Goal: Information Seeking & Learning: Learn about a topic

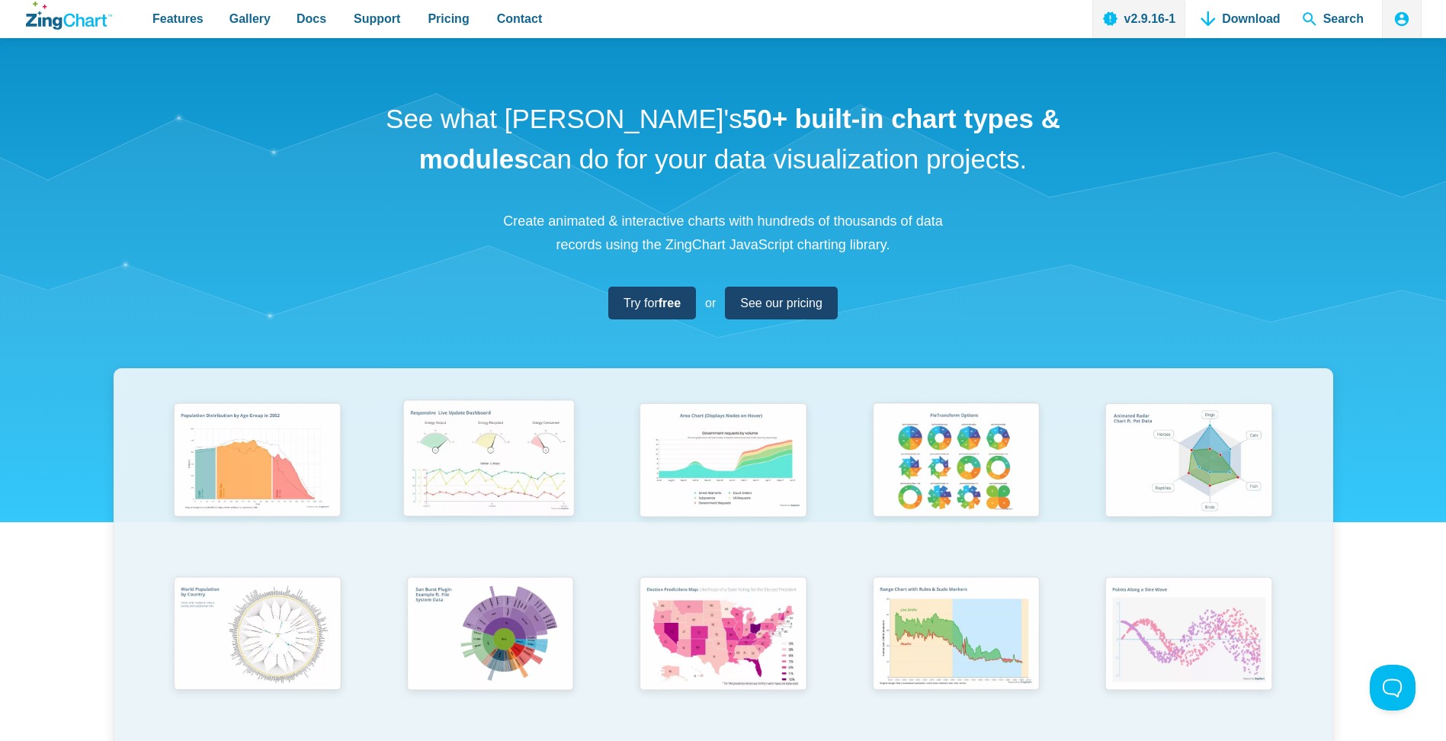
click at [485, 470] on img "App Content" at bounding box center [489, 461] width 192 height 137
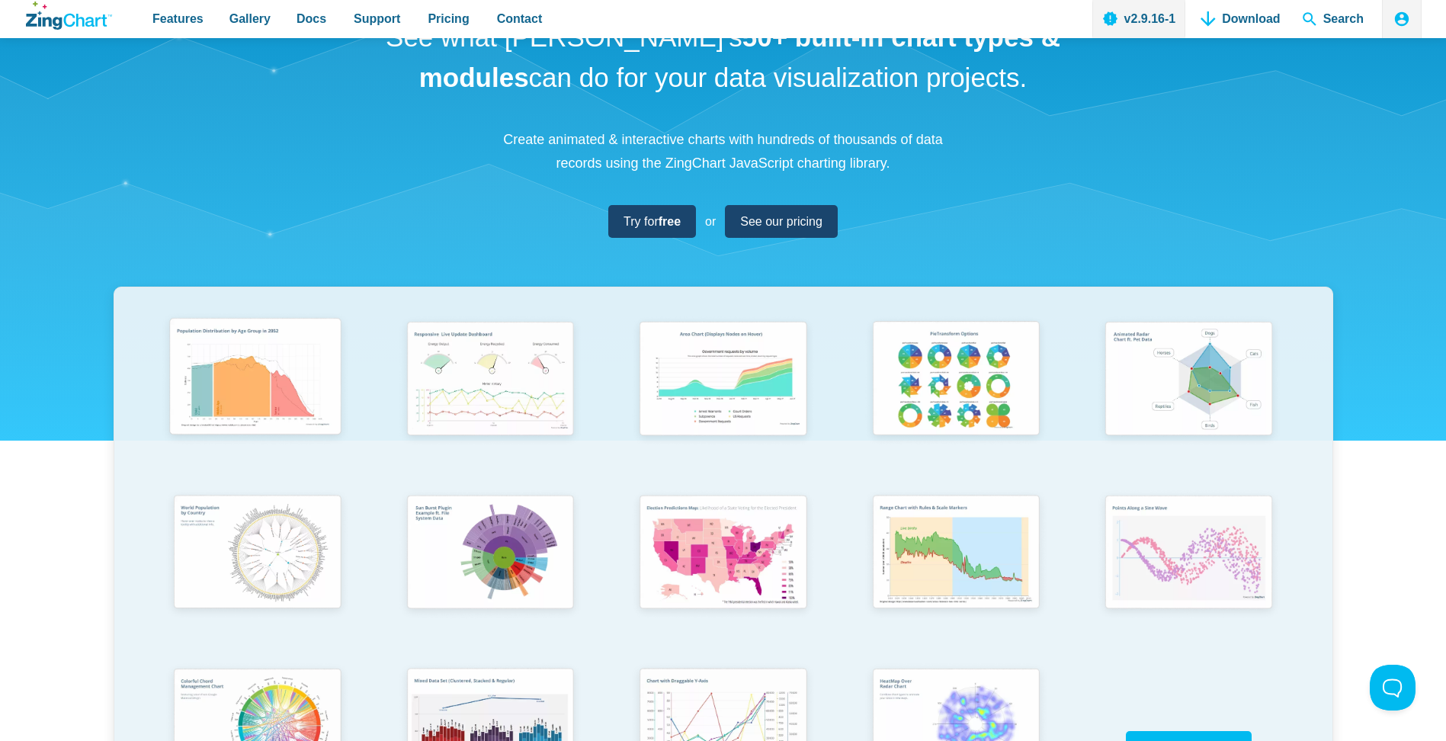
scroll to position [457, 0]
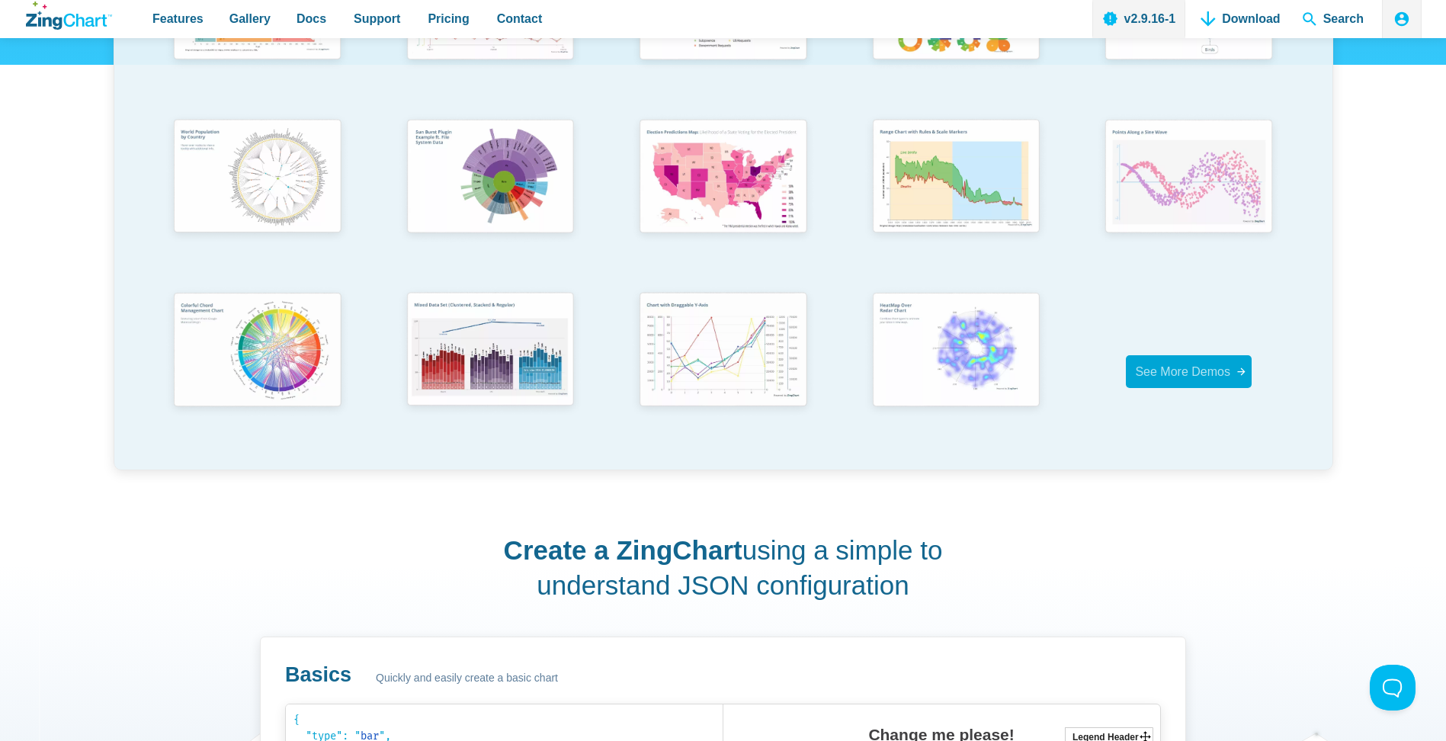
click at [1220, 368] on span "See More Demos" at bounding box center [1182, 371] width 95 height 13
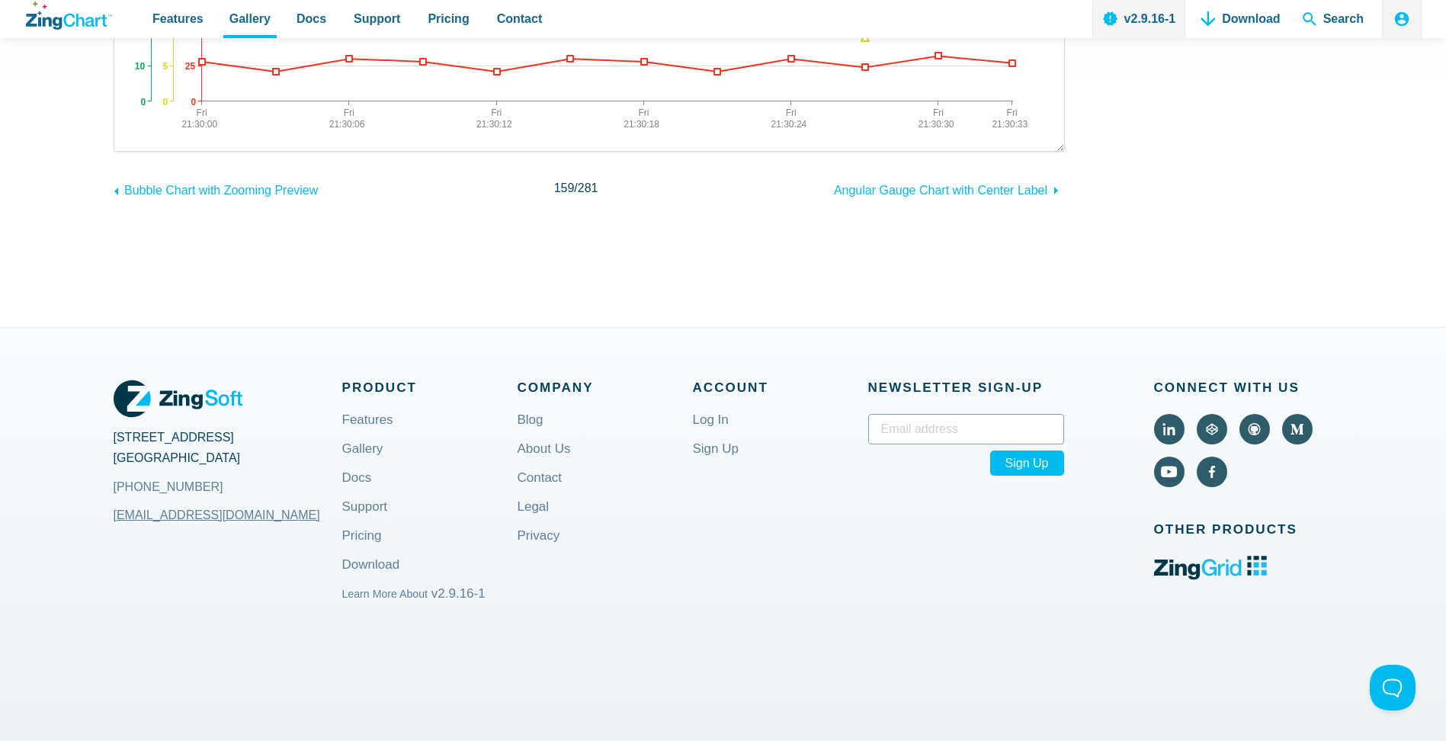
scroll to position [534, 0]
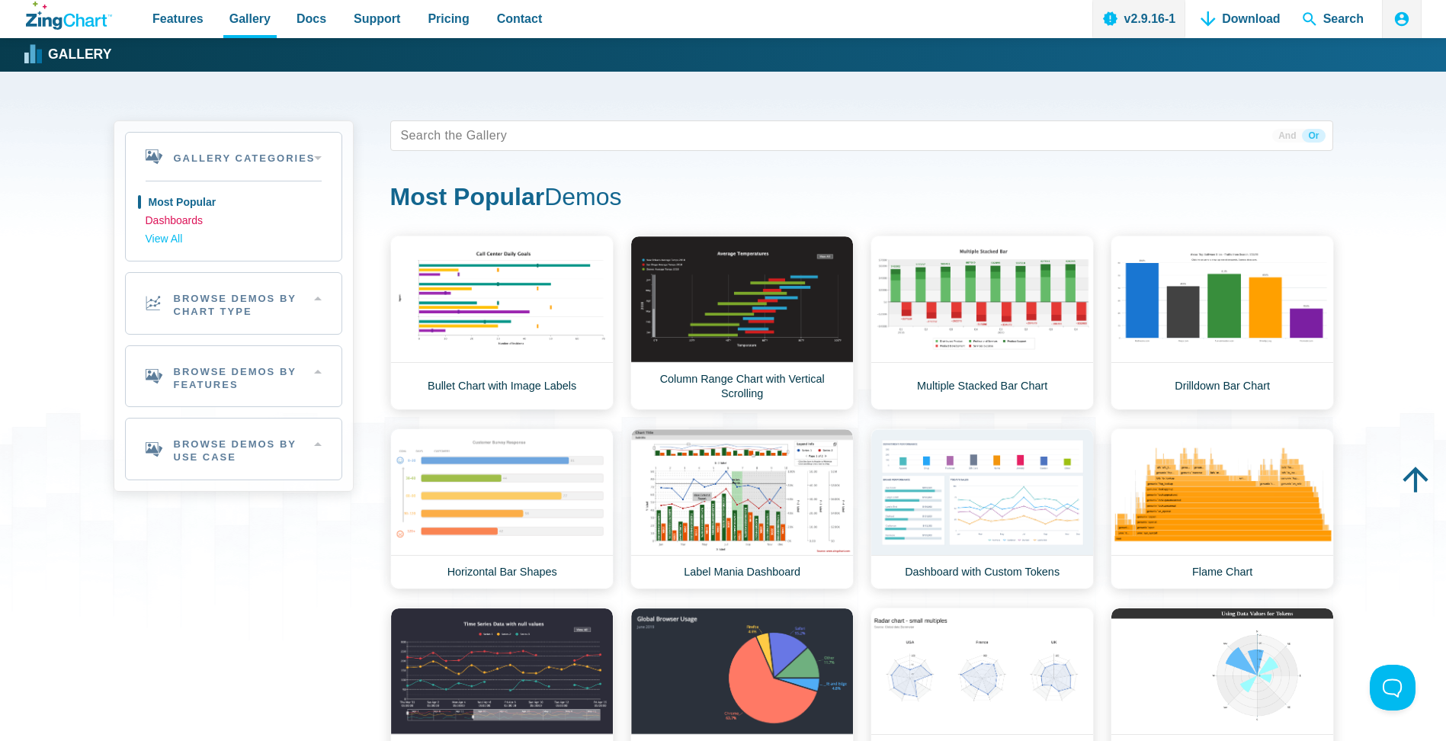
click at [176, 217] on link "Dashboards" at bounding box center [234, 221] width 176 height 18
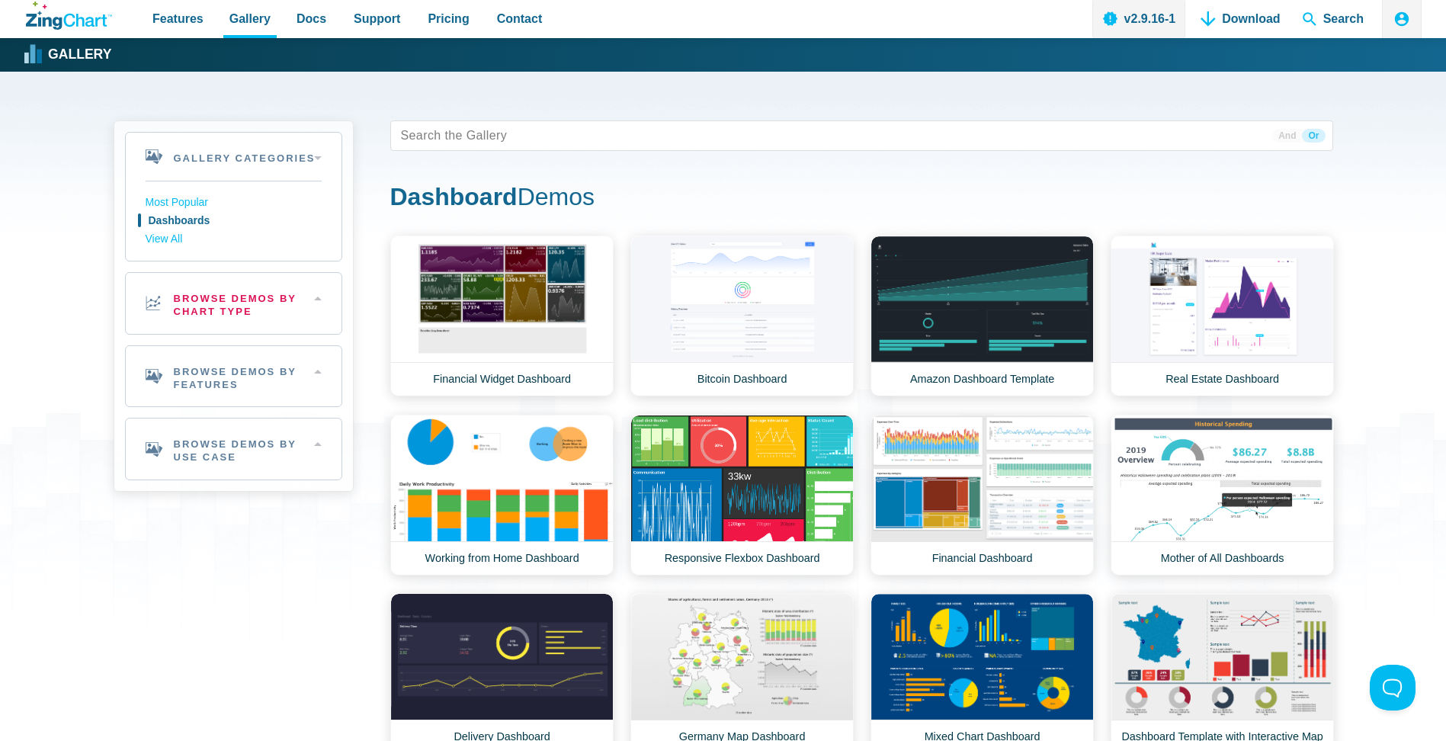
click at [260, 312] on h2 "Browse Demos By Chart Type" at bounding box center [234, 303] width 216 height 61
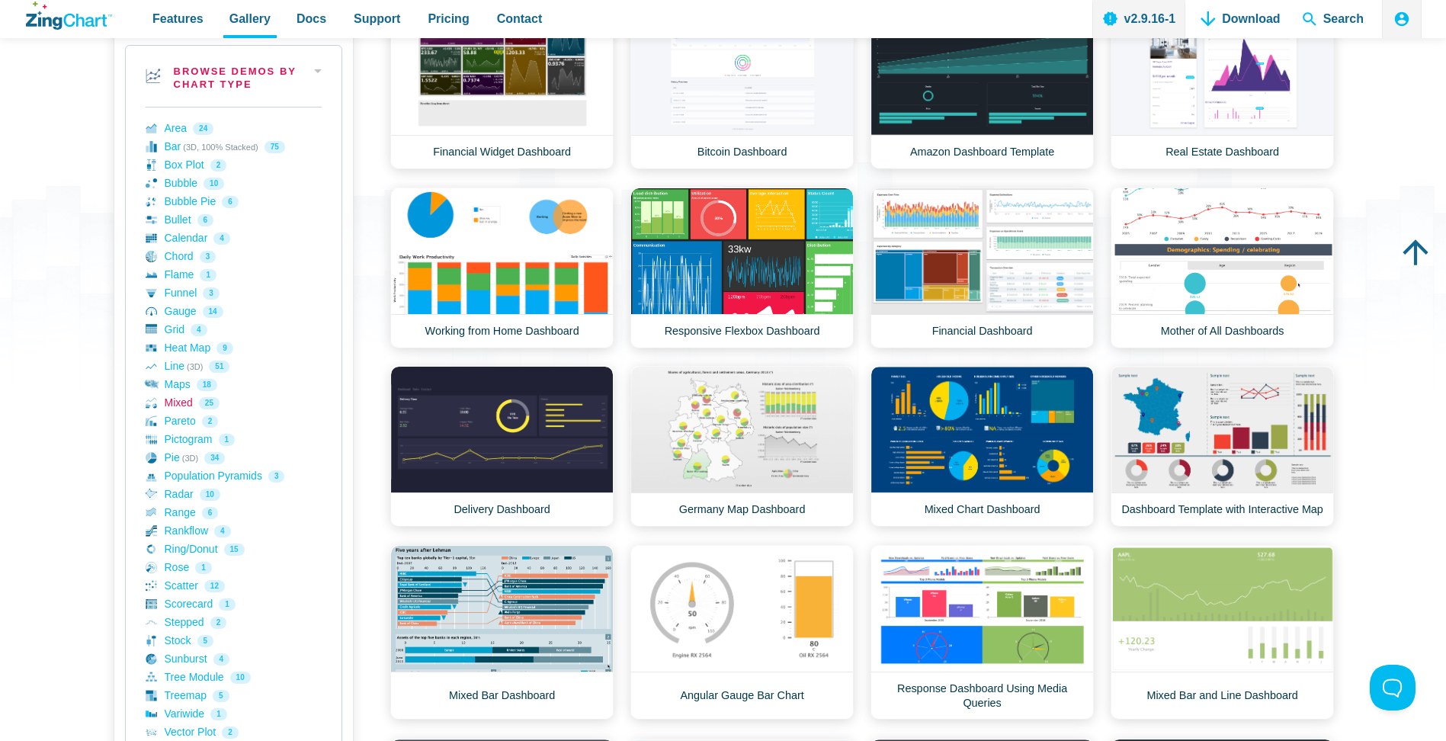
scroll to position [229, 0]
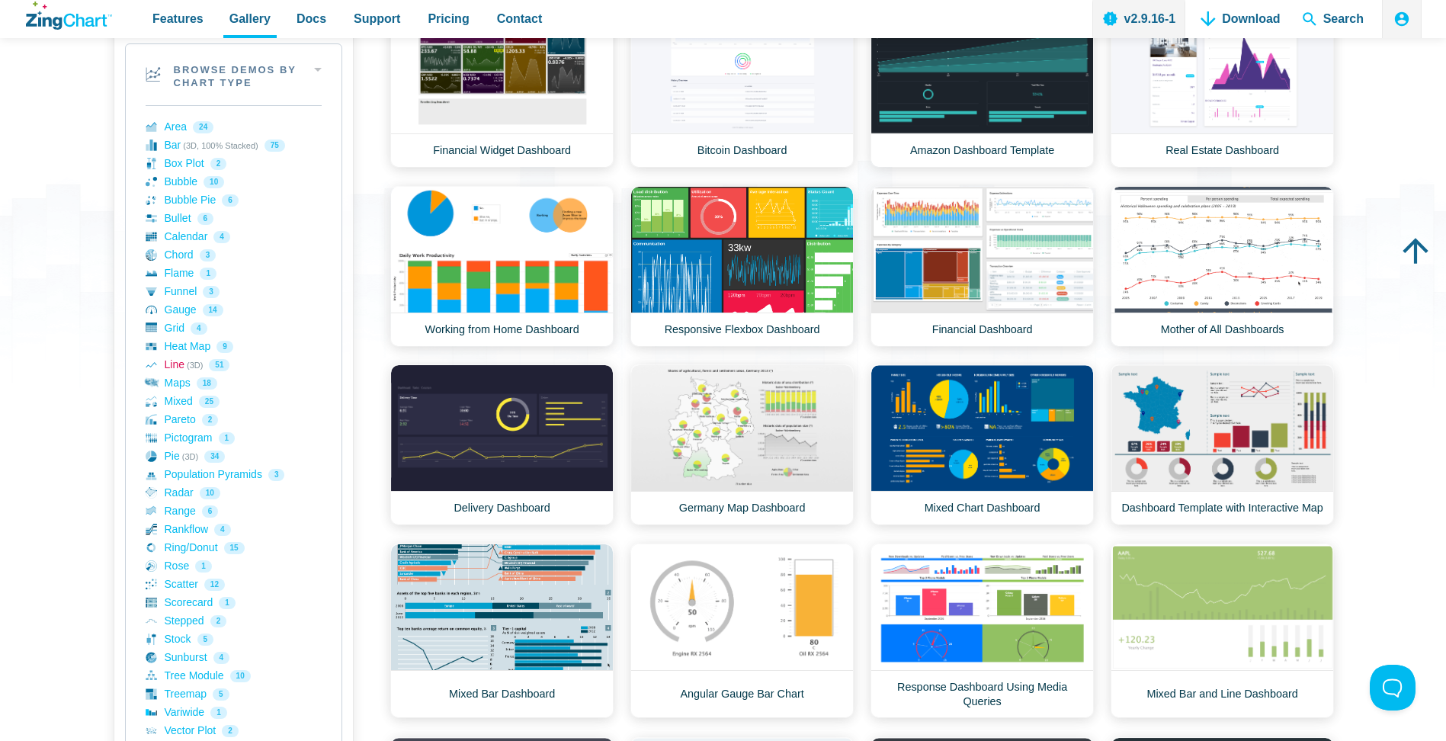
click at [182, 370] on link "Line (3D) 51" at bounding box center [234, 365] width 176 height 18
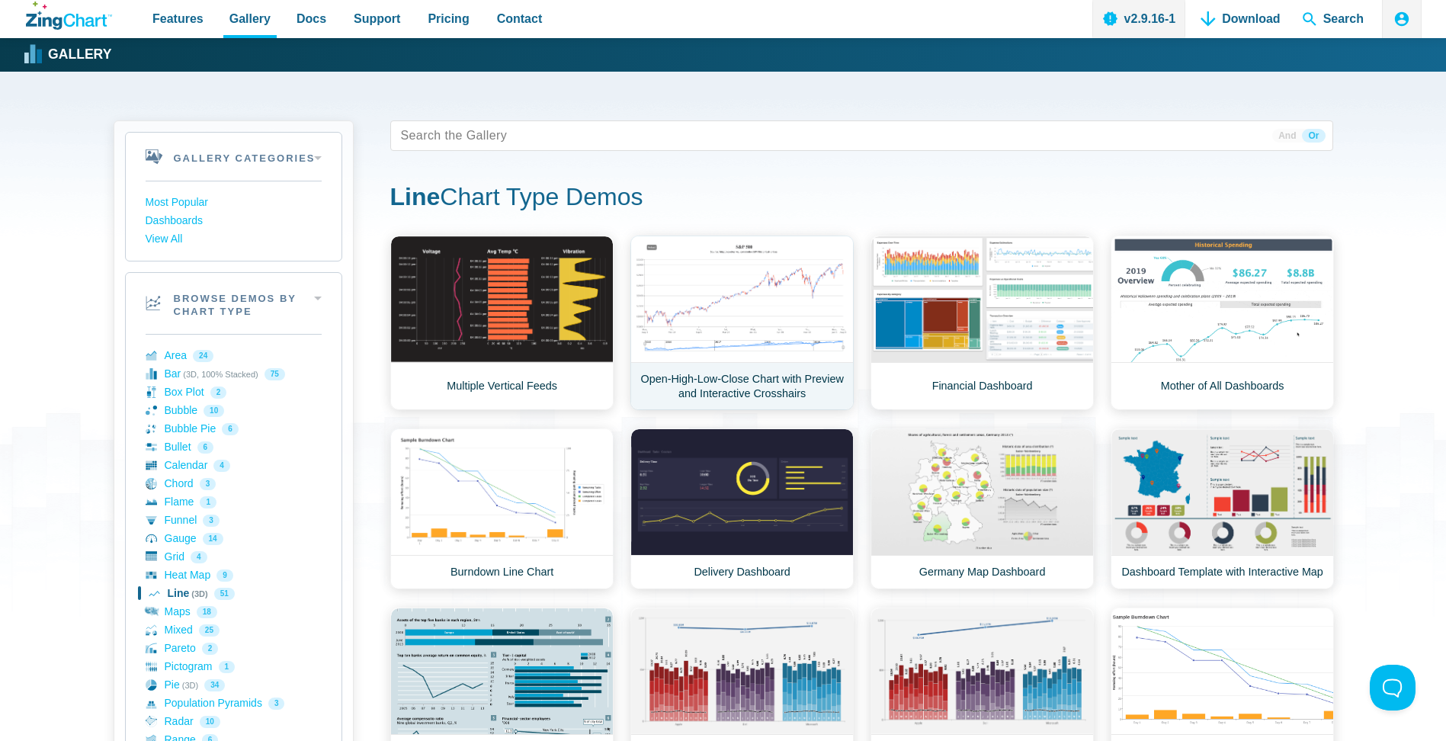
click at [759, 302] on link "Open-High-Low-Close Chart with Preview and Interactive Crosshairs" at bounding box center [741, 323] width 223 height 175
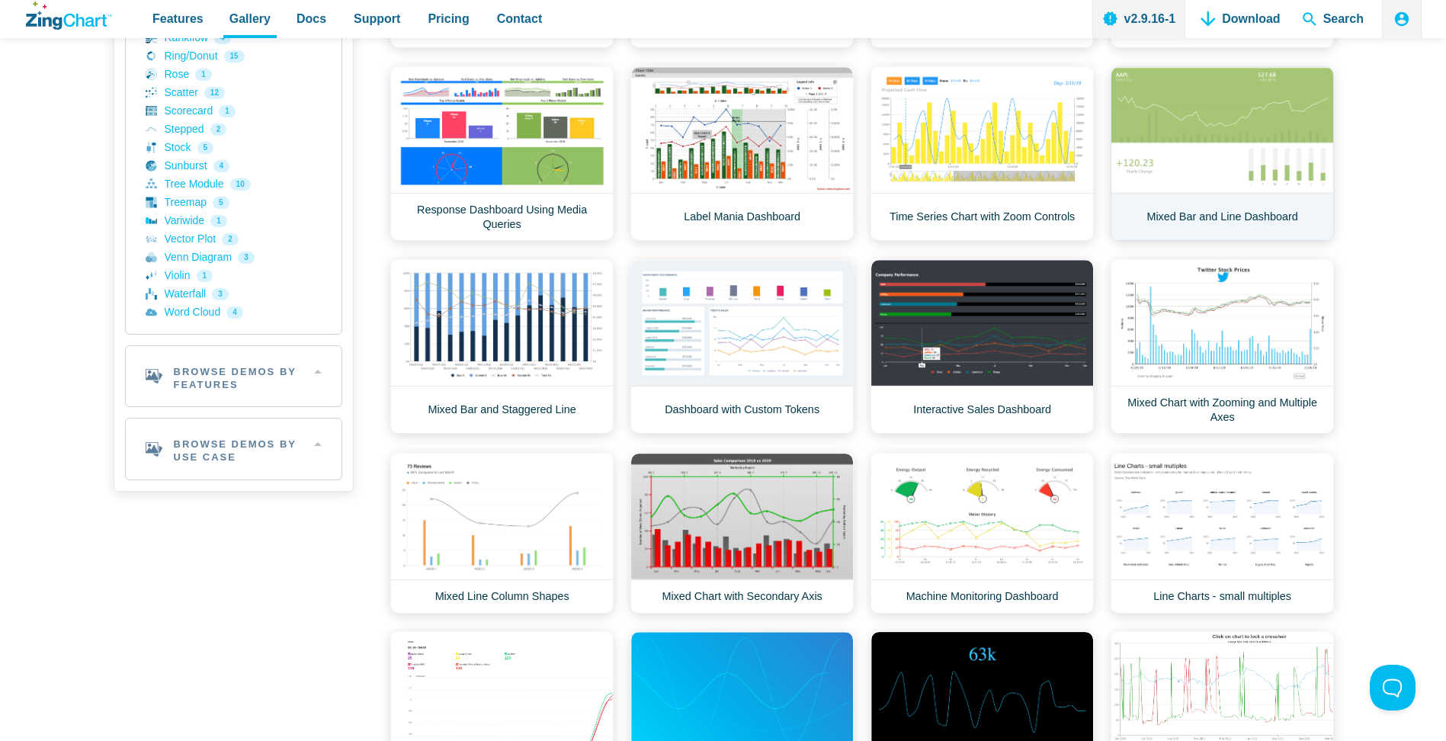
scroll to position [762, 0]
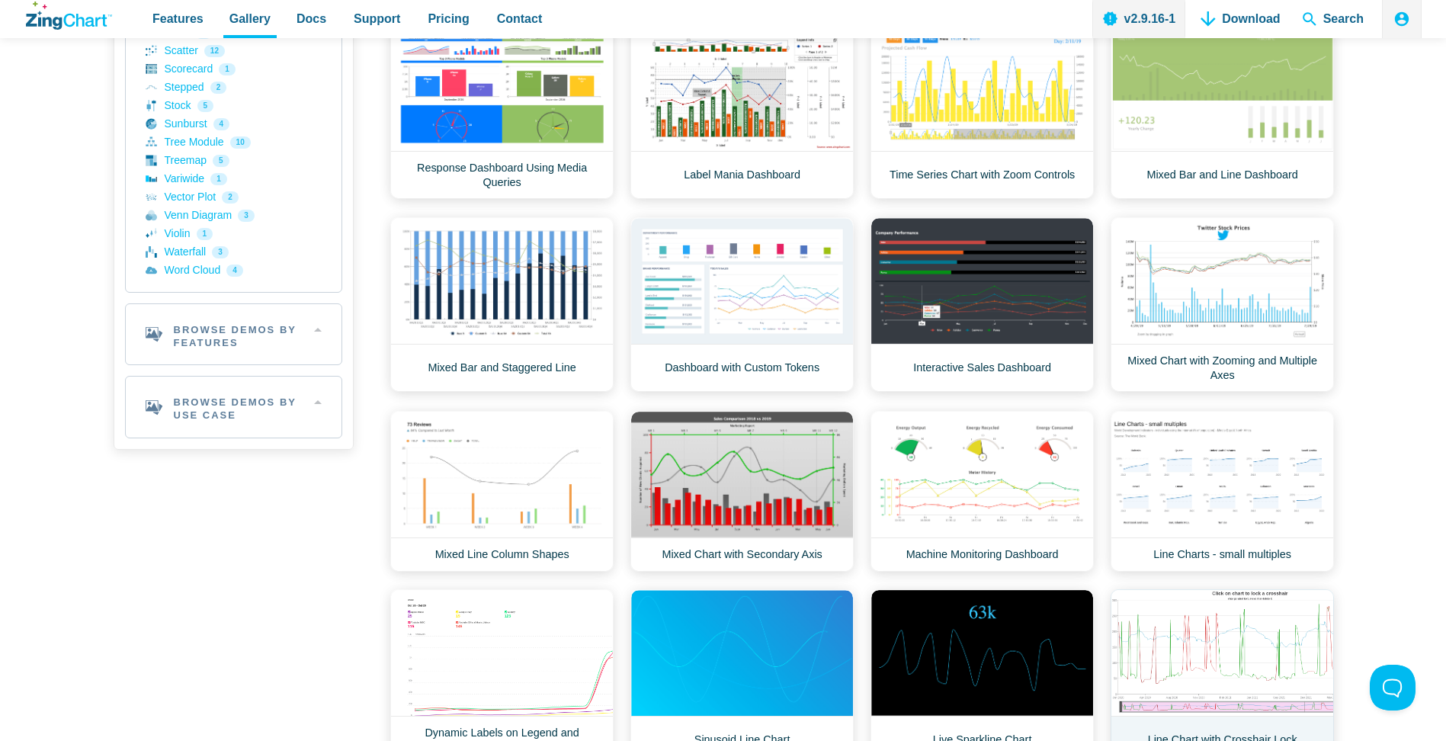
click at [1240, 688] on link "Line Chart with Crosshair Lock" at bounding box center [1222, 676] width 223 height 175
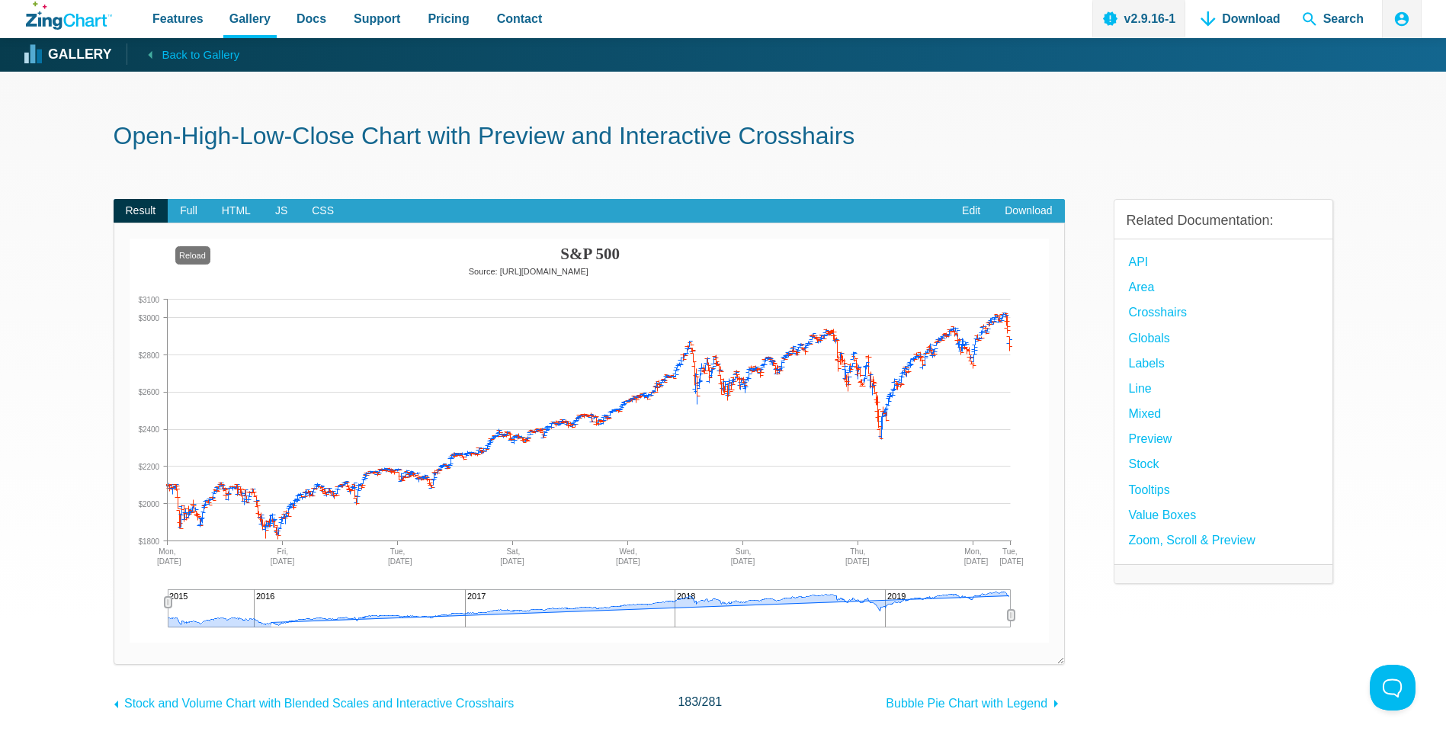
drag, startPoint x: 284, startPoint y: 595, endPoint x: 125, endPoint y: 614, distance: 159.7
click at [442, 614] on div "App Content" at bounding box center [589, 608] width 843 height 38
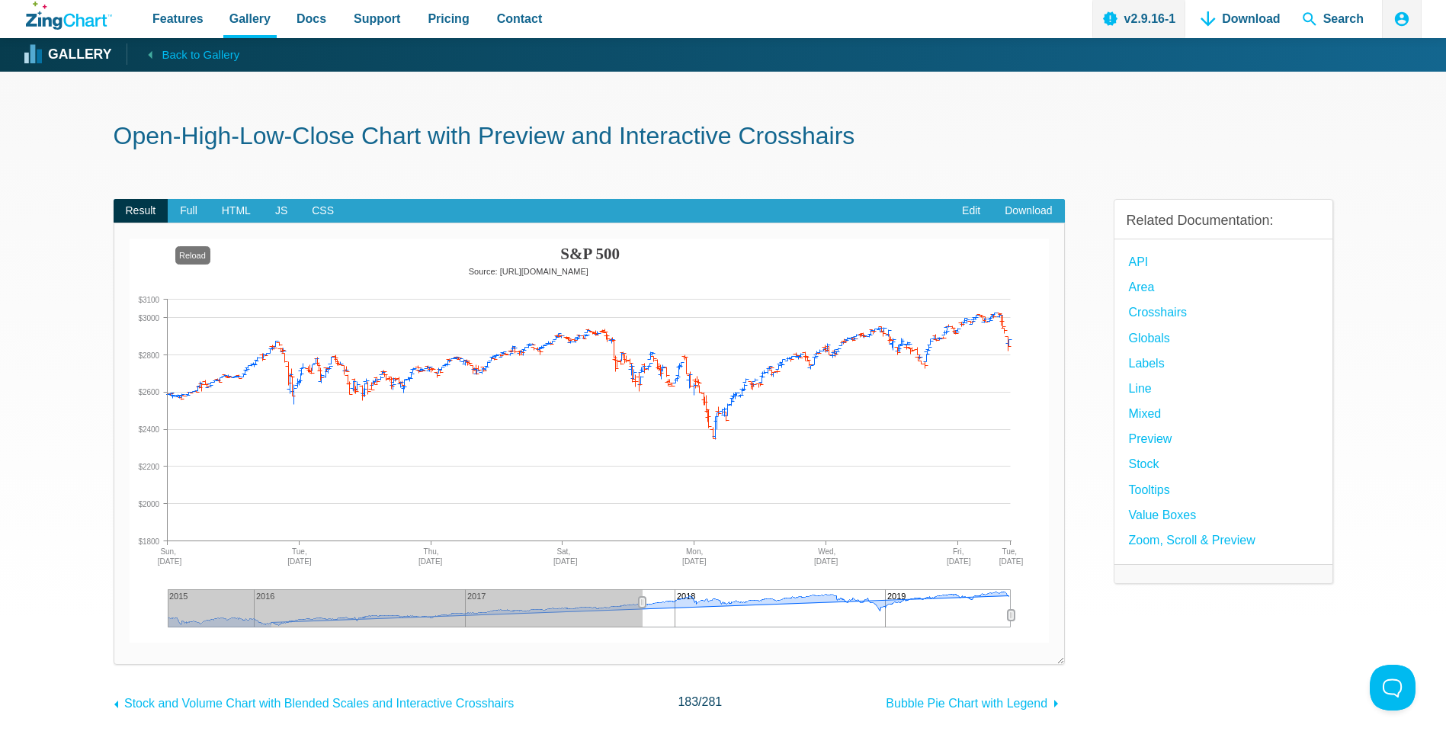
drag, startPoint x: 170, startPoint y: 603, endPoint x: 650, endPoint y: 595, distance: 480.3
click at [650, 595] on div "App Content" at bounding box center [642, 602] width 24 height 27
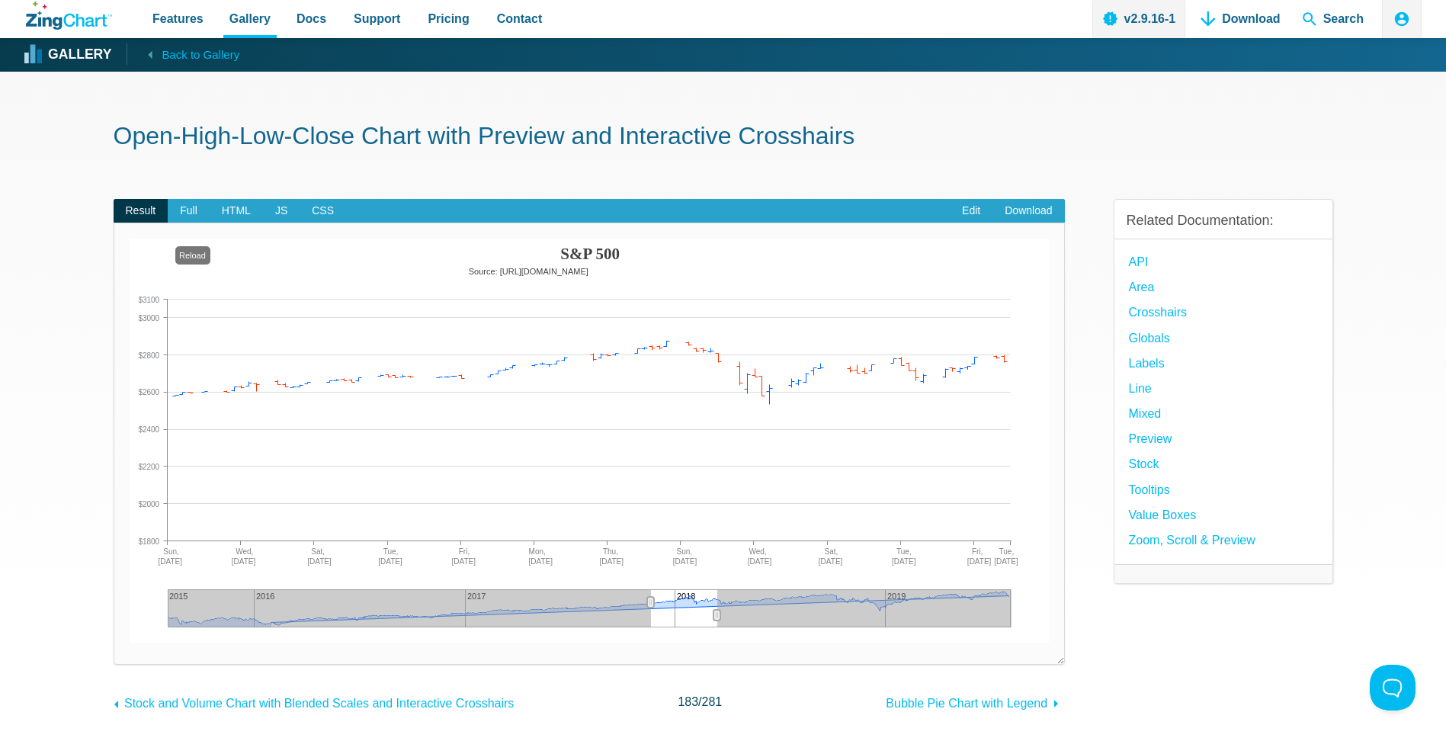
drag, startPoint x: 900, startPoint y: 621, endPoint x: 717, endPoint y: 618, distance: 183.7
click at [717, 618] on div "App Content" at bounding box center [717, 614] width 24 height 27
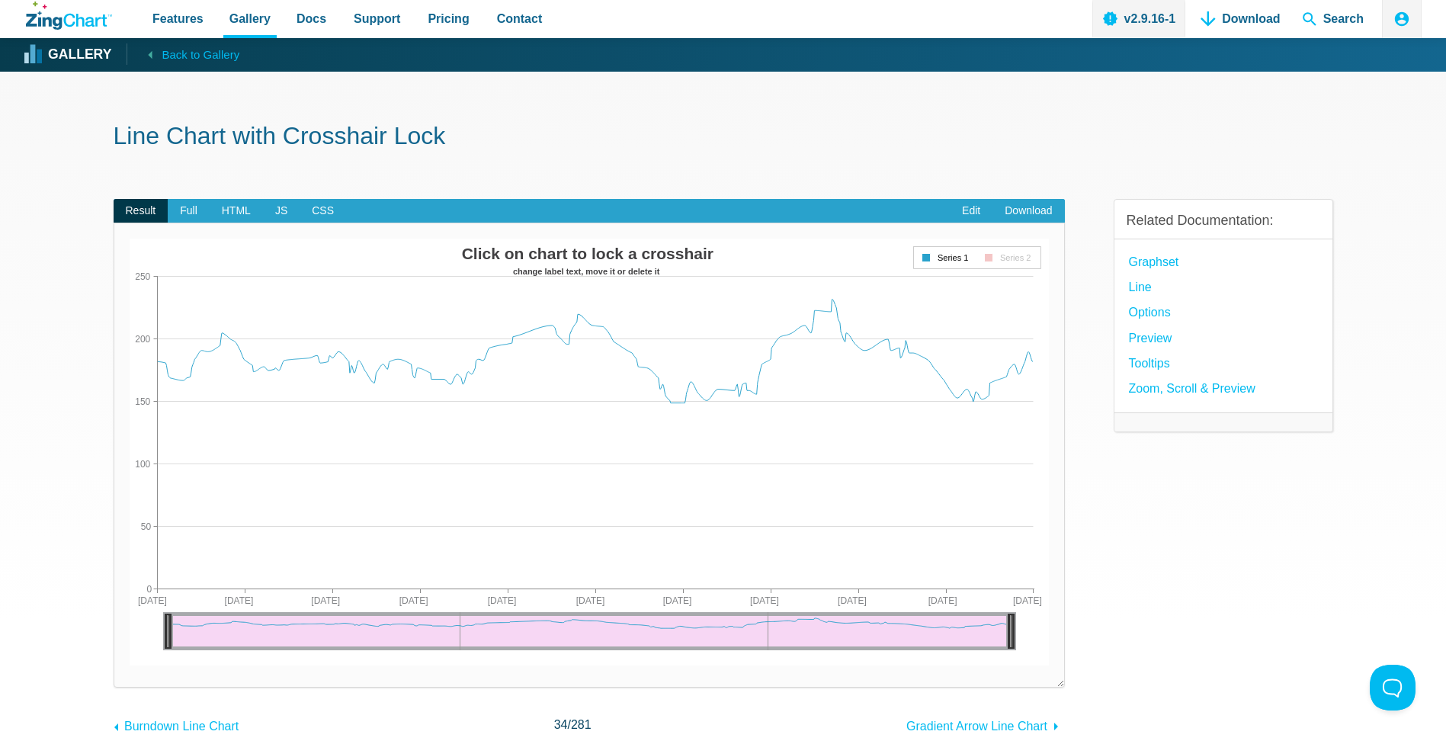
click at [994, 260] on div "App Content" at bounding box center [977, 257] width 128 height 23
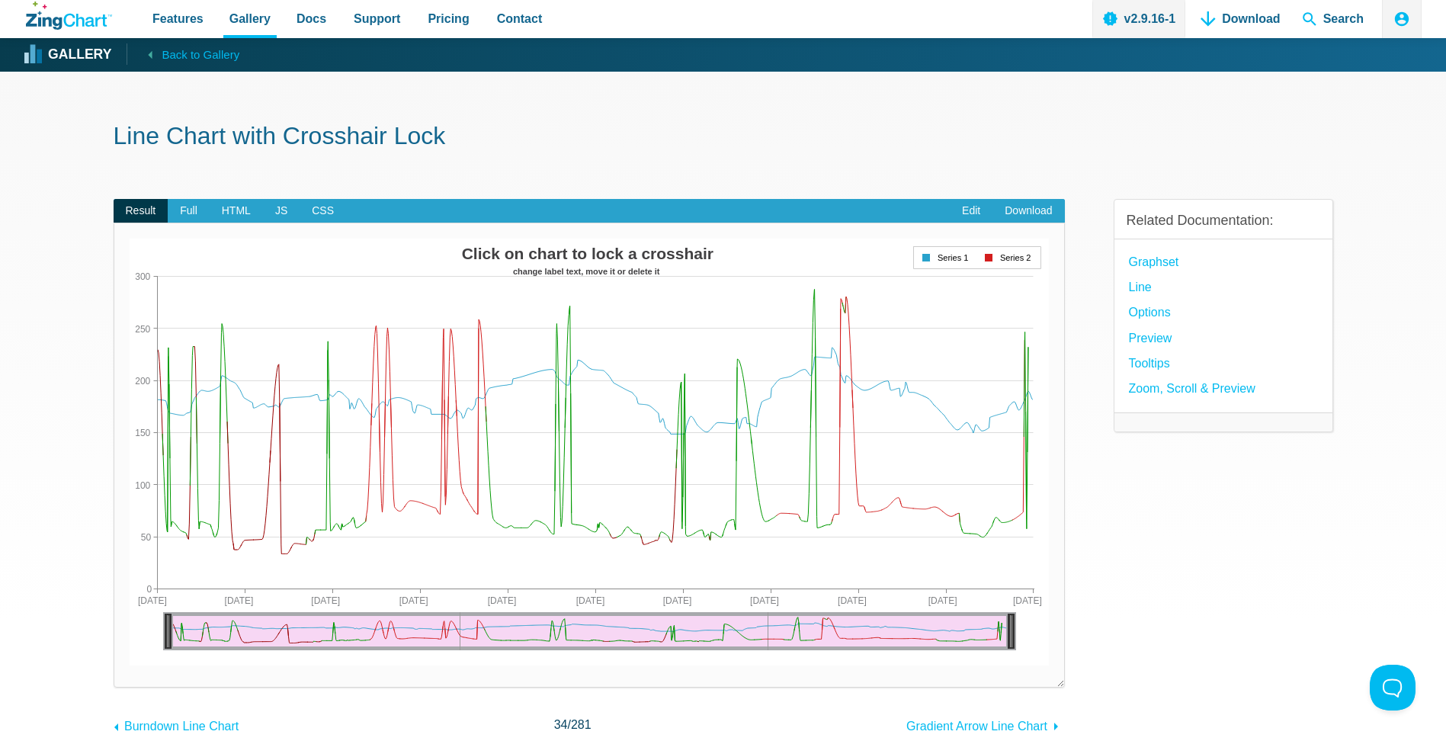
click at [914, 249] on div "App Content" at bounding box center [977, 257] width 128 height 23
click at [931, 255] on div "App Content" at bounding box center [977, 257] width 128 height 23
click at [970, 216] on link "Edit" at bounding box center [971, 211] width 43 height 24
